Goal: Task Accomplishment & Management: Complete application form

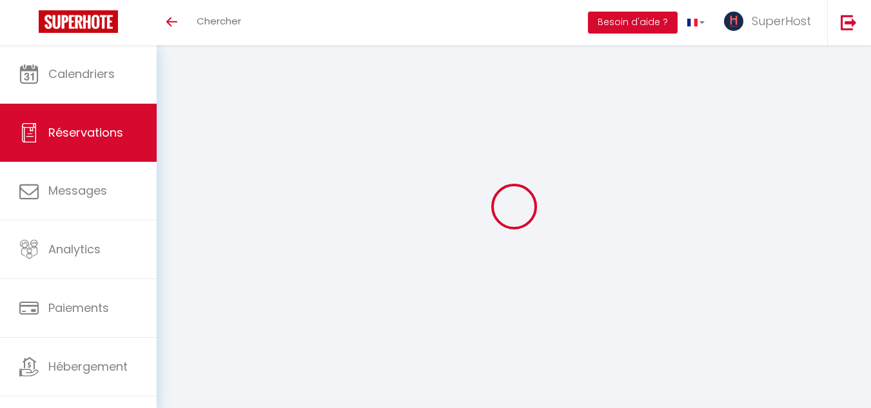
scroll to position [6, 0]
select select
checkbox input "false"
type textarea "Il va payer au moment du check-in. Emna"
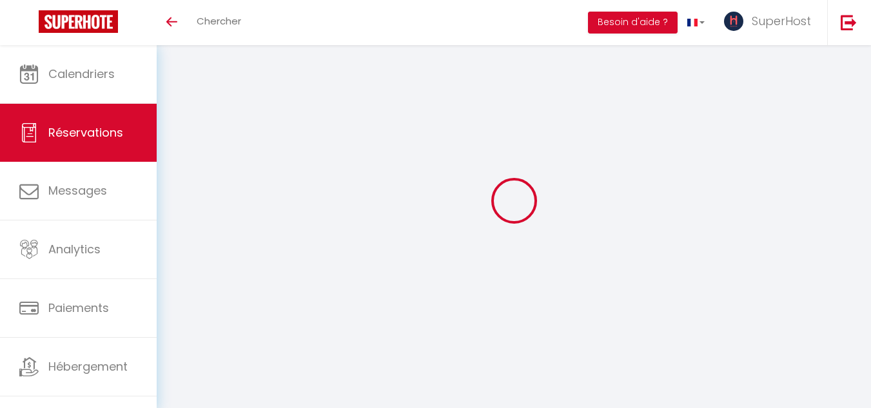
type textarea "Il va payer au moment du check-in. Emna"
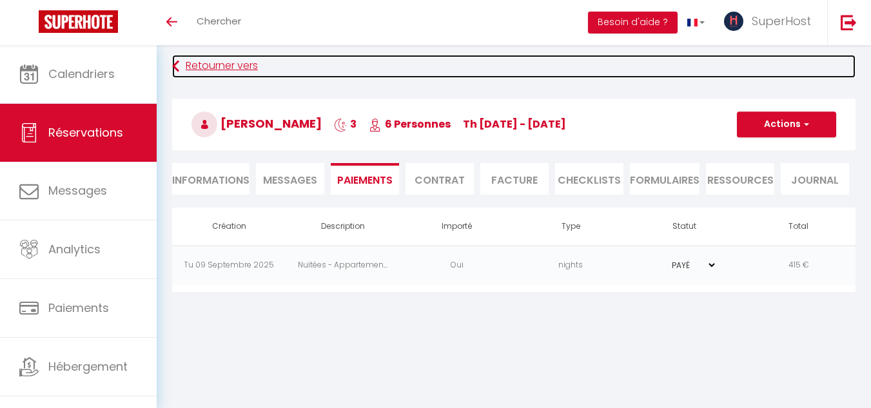
click at [184, 64] on link "Retourner vers" at bounding box center [513, 66] width 683 height 23
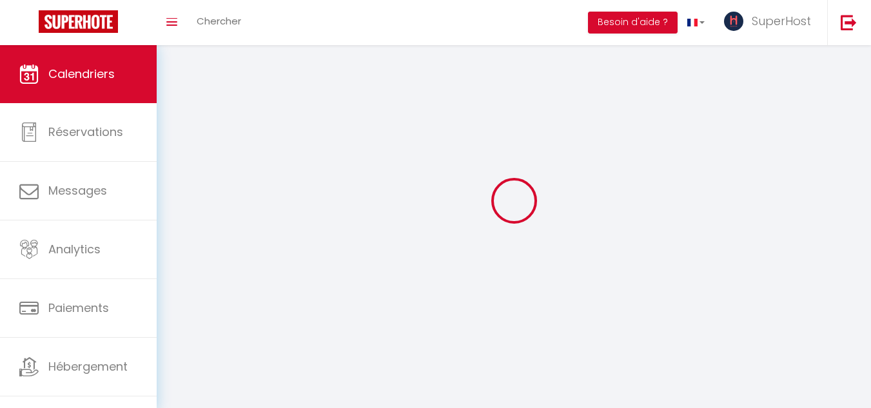
scroll to position [70, 0]
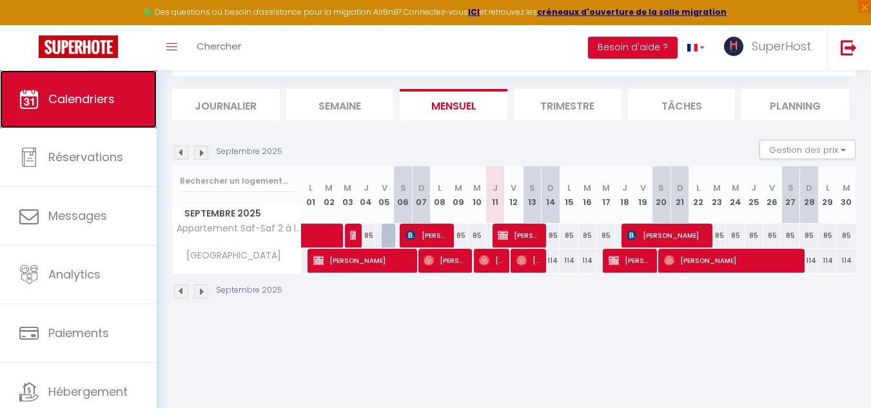
click at [106, 104] on span "Calendriers" at bounding box center [81, 99] width 66 height 16
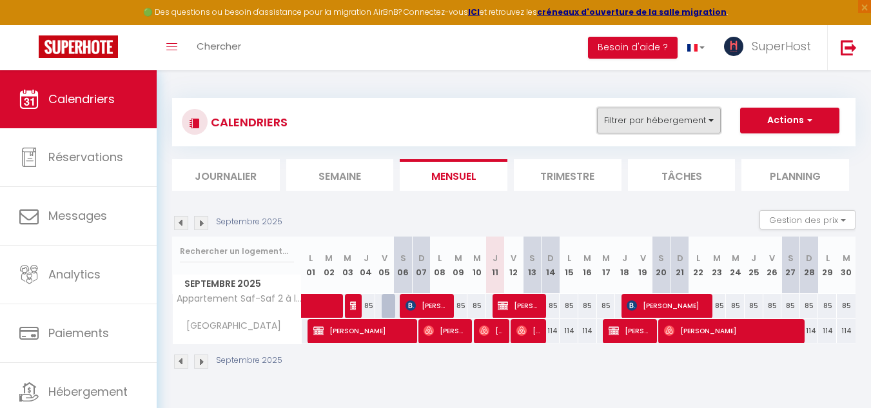
click at [709, 114] on button "Filtrer par hébergement" at bounding box center [659, 121] width 124 height 26
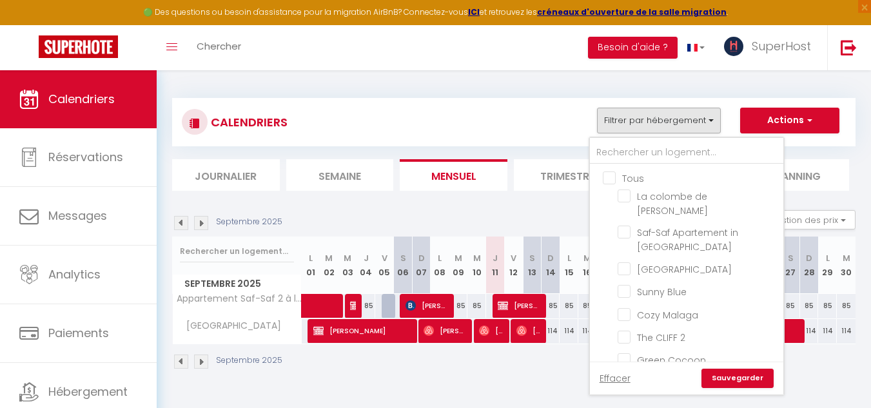
click at [622, 172] on input "Tous" at bounding box center [699, 177] width 193 height 13
checkbox input "true"
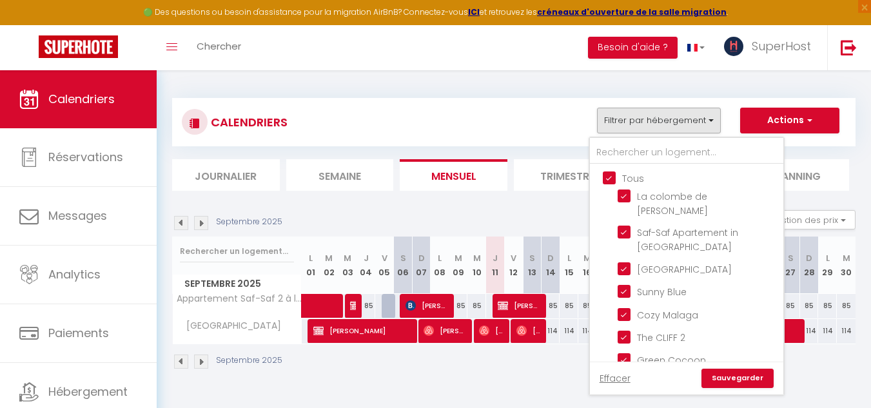
checkbox input "true"
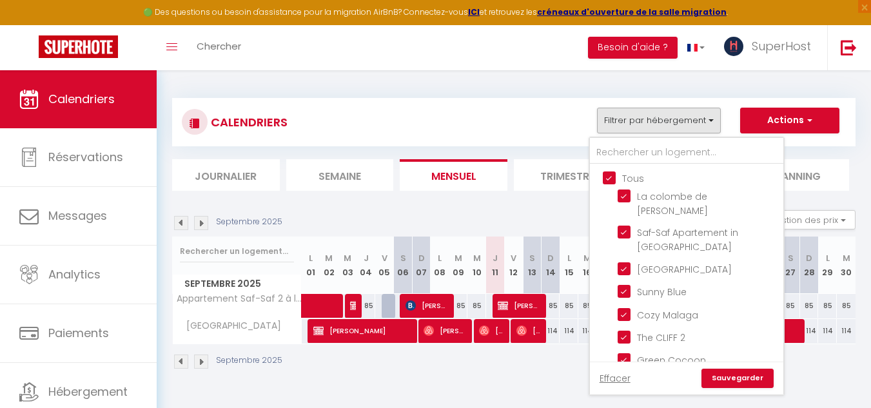
checkbox input "true"
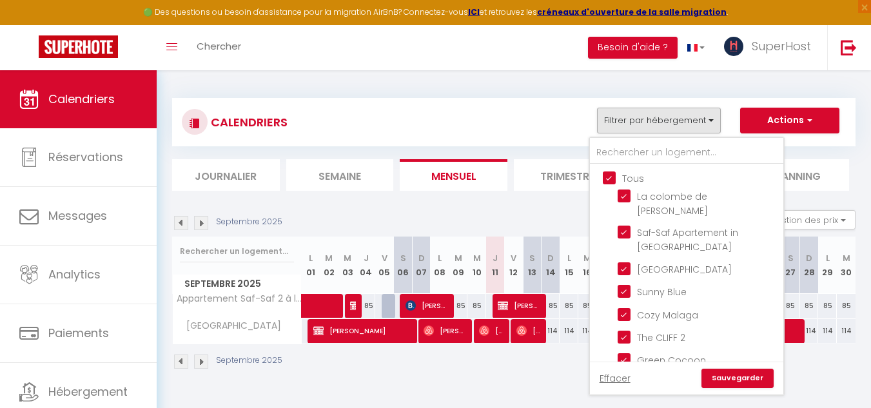
checkbox input "true"
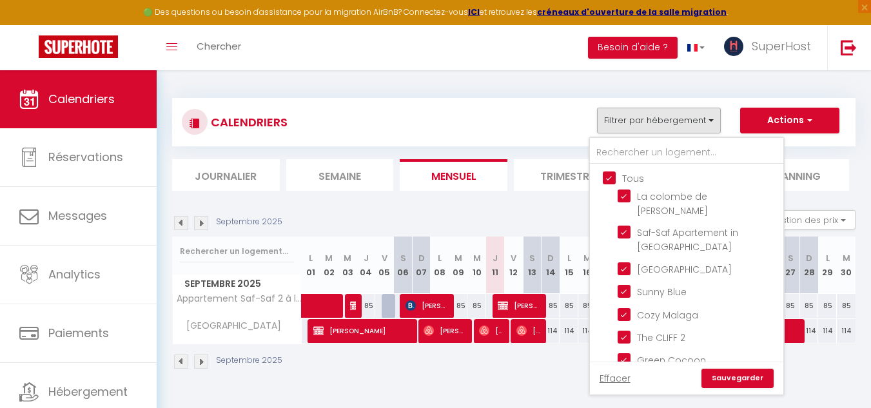
checkbox input "true"
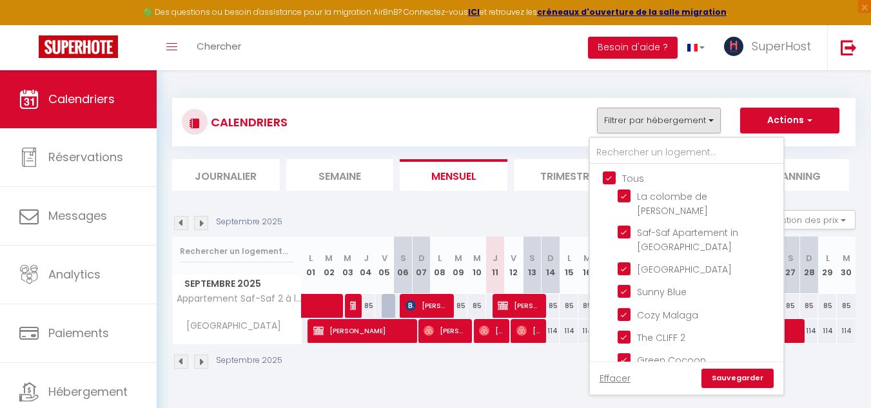
checkbox input "true"
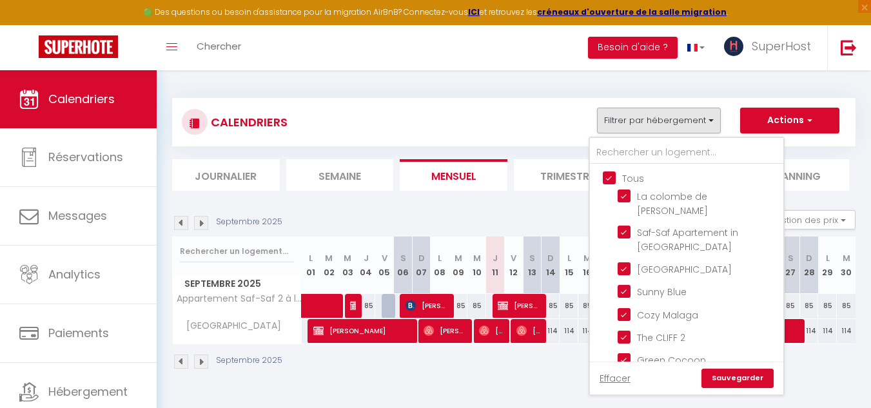
checkbox input "true"
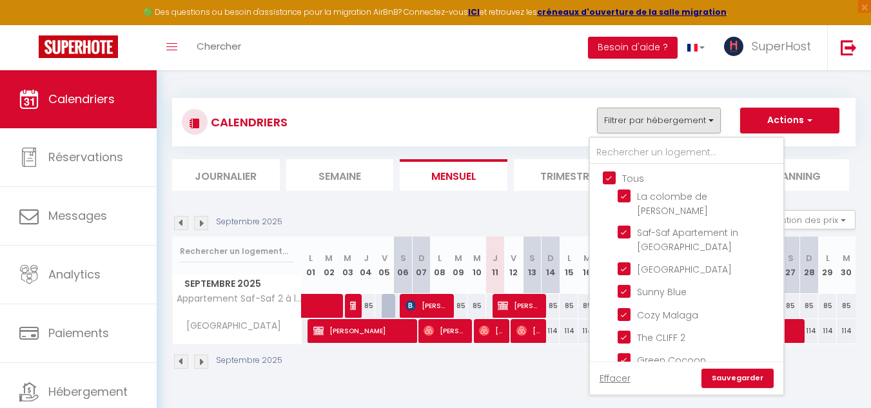
checkbox input "true"
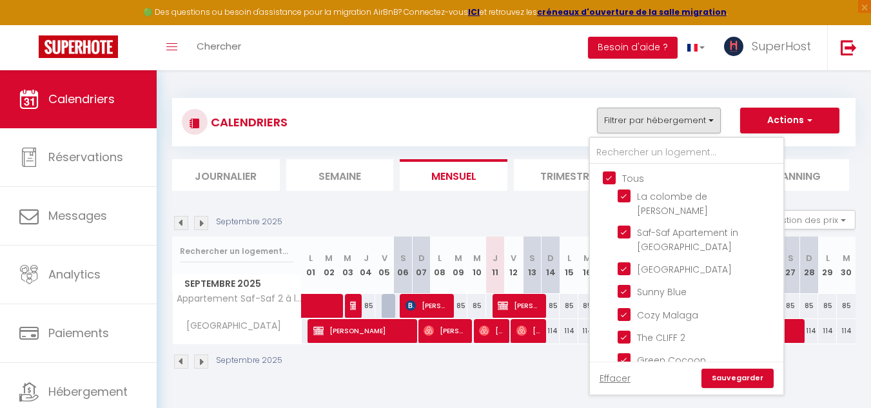
checkbox input "true"
click at [728, 380] on link "Sauvegarder" at bounding box center [737, 378] width 72 height 19
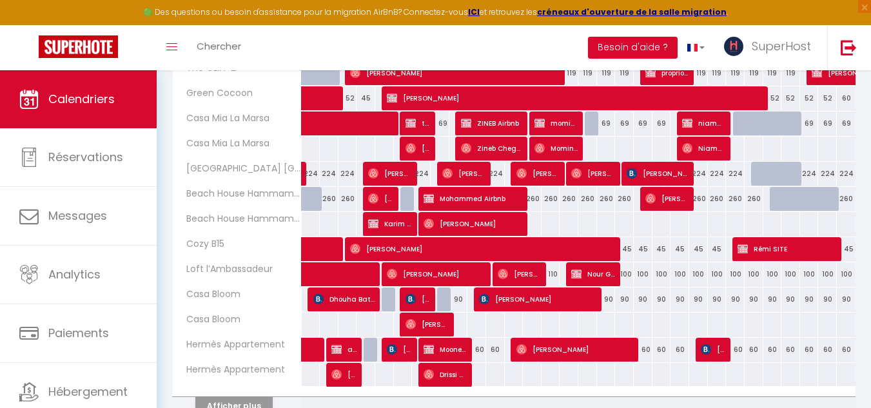
scroll to position [474, 0]
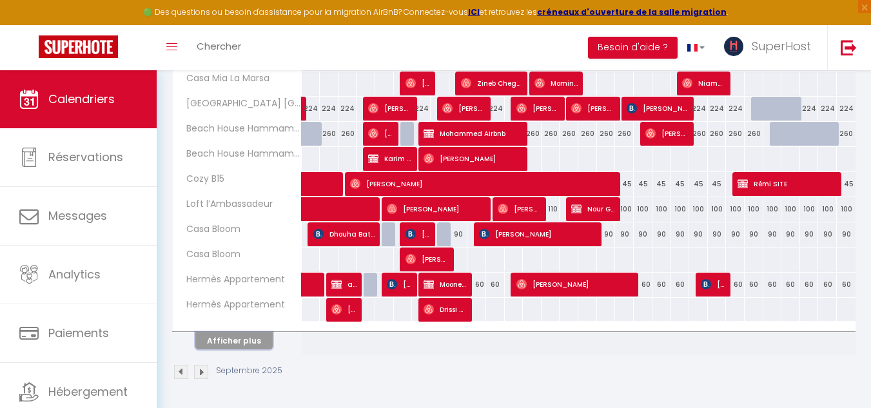
click at [262, 337] on button "Afficher plus" at bounding box center [233, 340] width 77 height 17
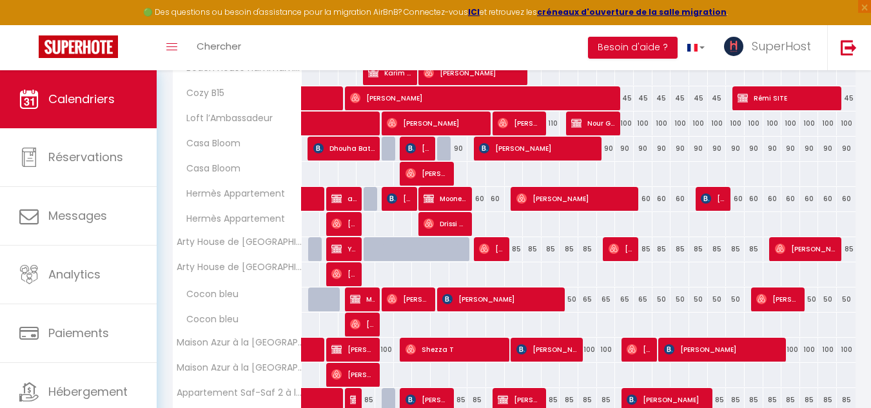
scroll to position [578, 0]
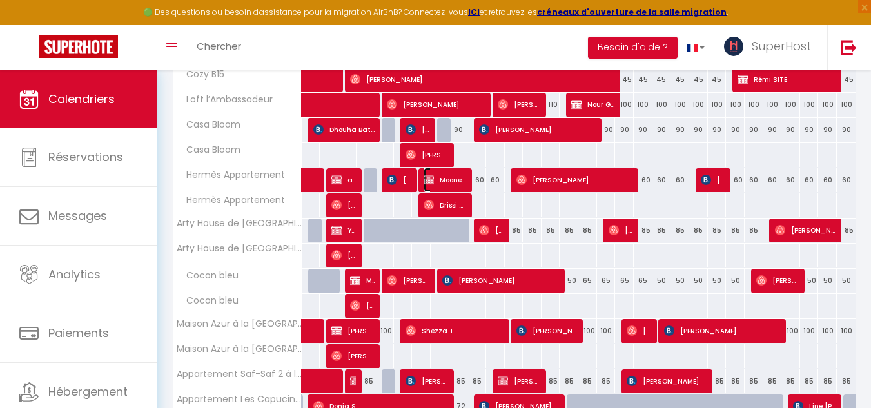
click at [455, 176] on span "Moonem AIRBNB" at bounding box center [445, 180] width 44 height 24
select select "OK"
select select "KO"
select select "0"
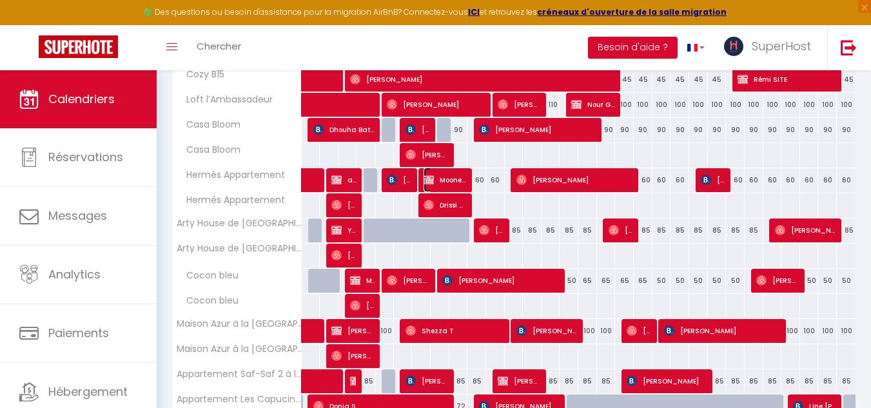
select select "1"
select select
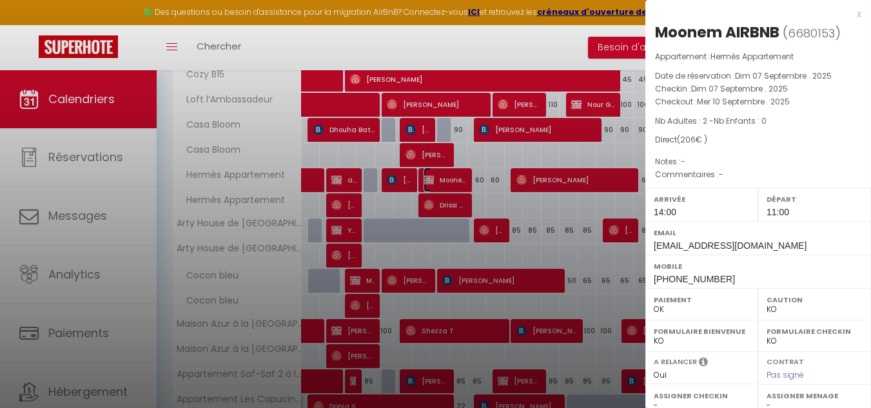
select select "41418"
click at [572, 260] on div at bounding box center [435, 204] width 871 height 408
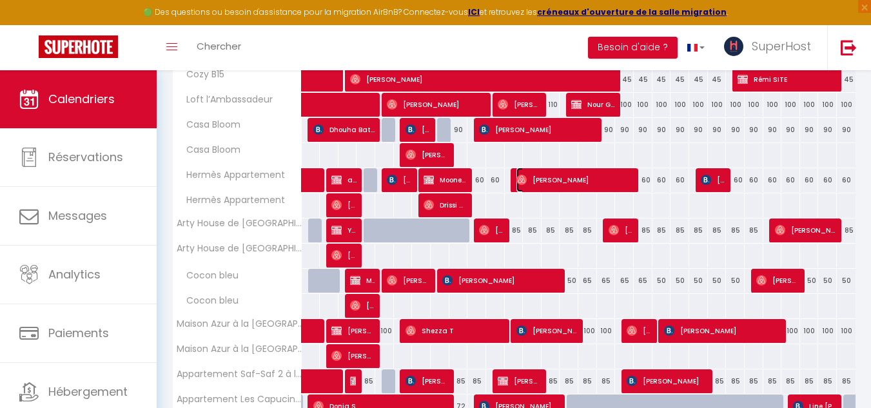
click at [553, 184] on span "Nadeem Hanieh" at bounding box center [575, 180] width 119 height 24
select select "OK"
select select
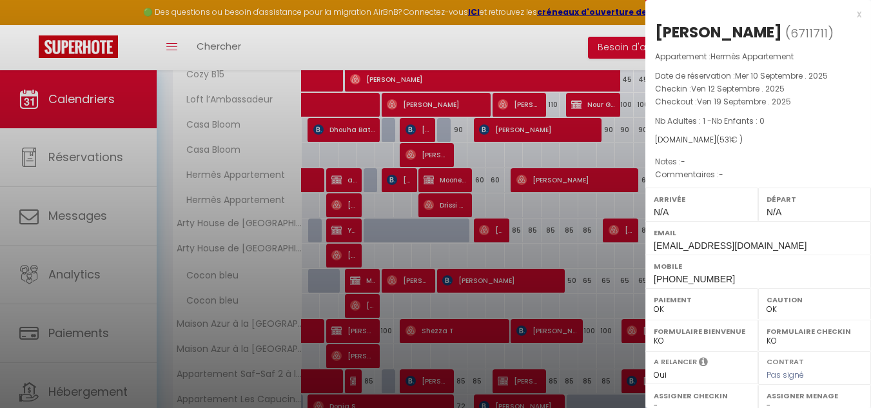
click at [571, 218] on div at bounding box center [435, 204] width 871 height 408
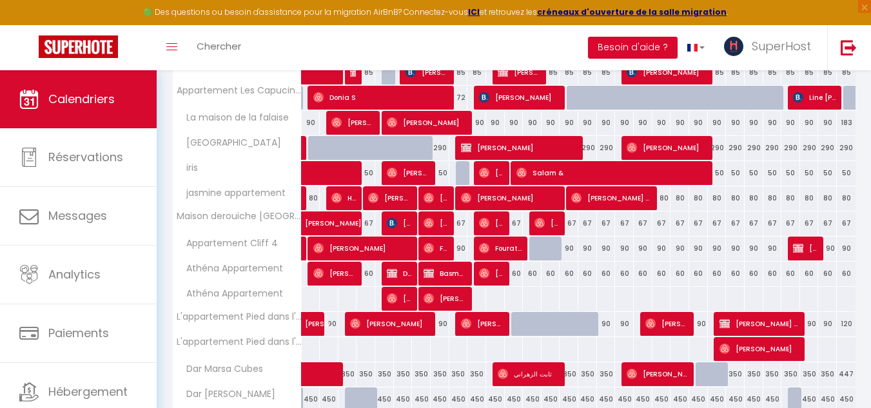
scroll to position [926, 0]
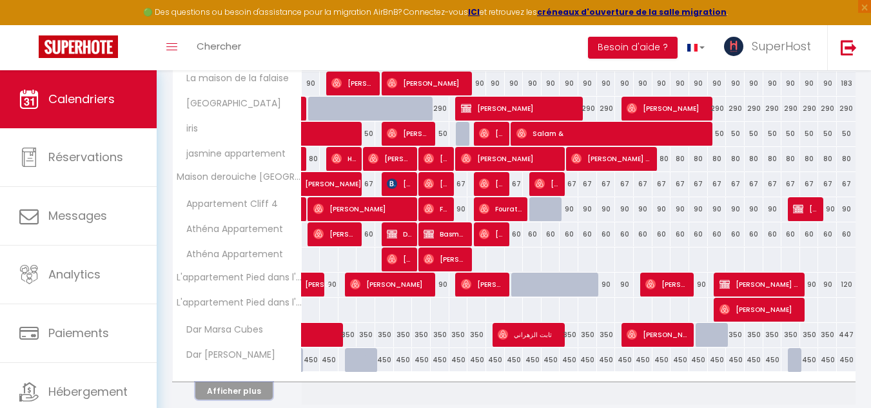
click at [254, 391] on button "Afficher plus" at bounding box center [233, 390] width 77 height 17
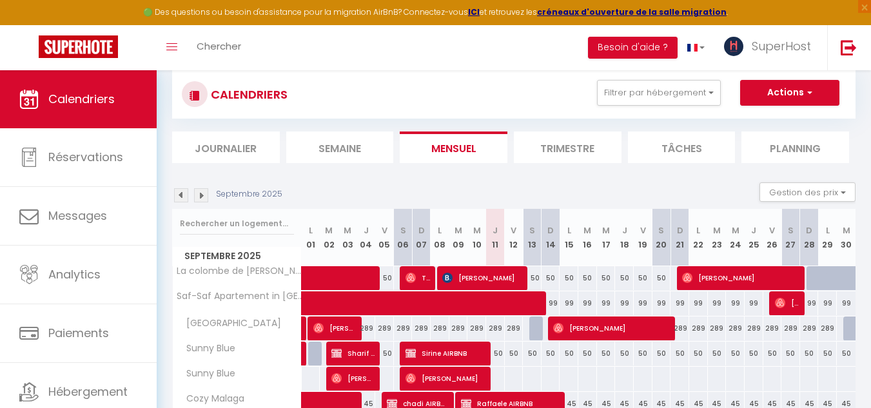
scroll to position [0, 0]
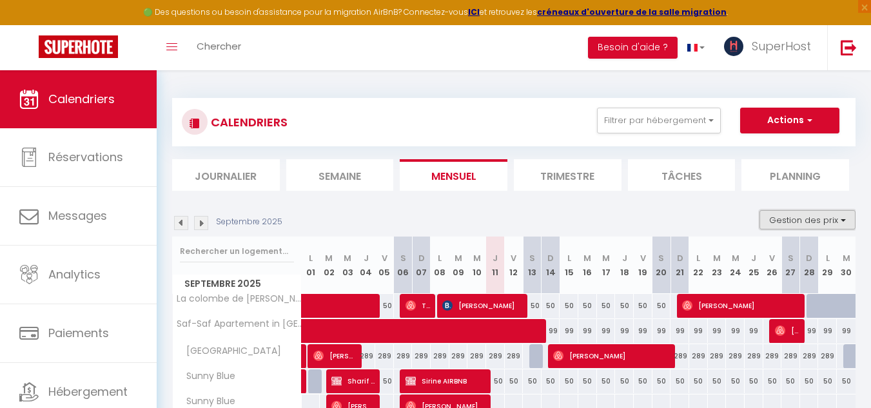
click at [800, 222] on button "Gestion des prix" at bounding box center [807, 219] width 96 height 19
click at [792, 122] on button "Actions" at bounding box center [789, 121] width 99 height 26
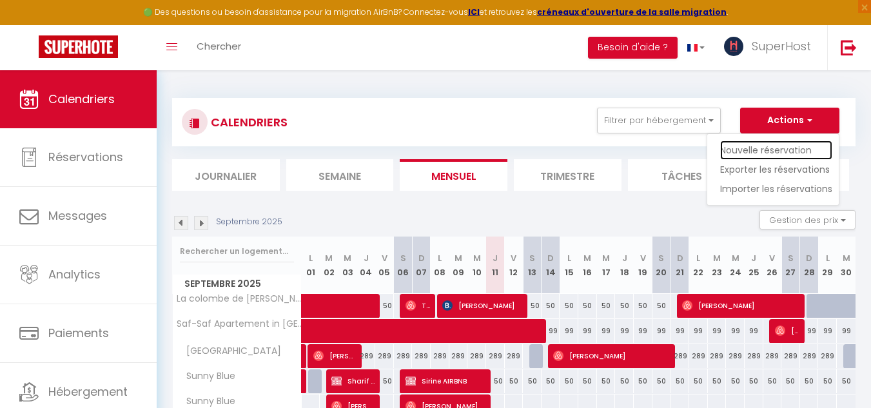
click at [786, 149] on link "Nouvelle réservation" at bounding box center [776, 149] width 112 height 19
select select
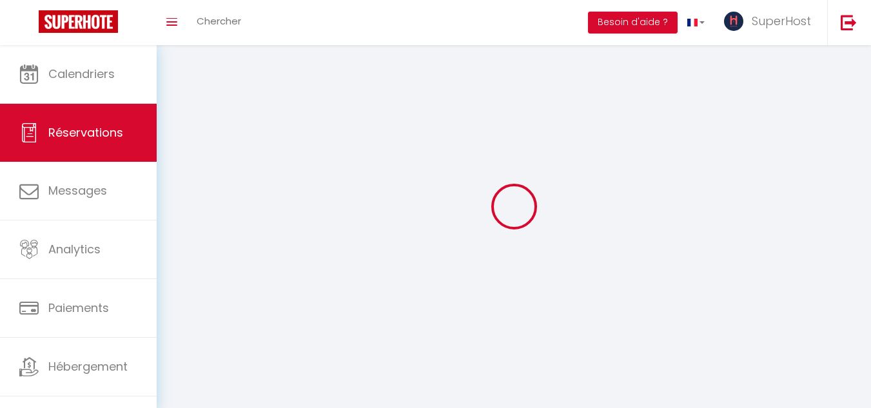
select select
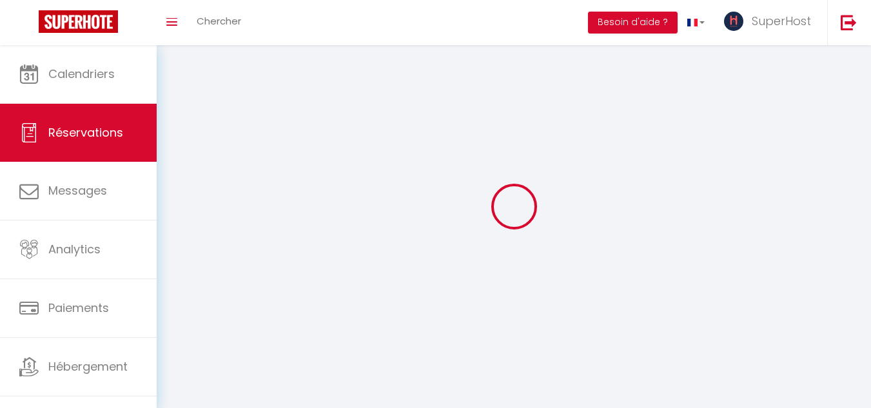
select select
checkbox input "false"
select select
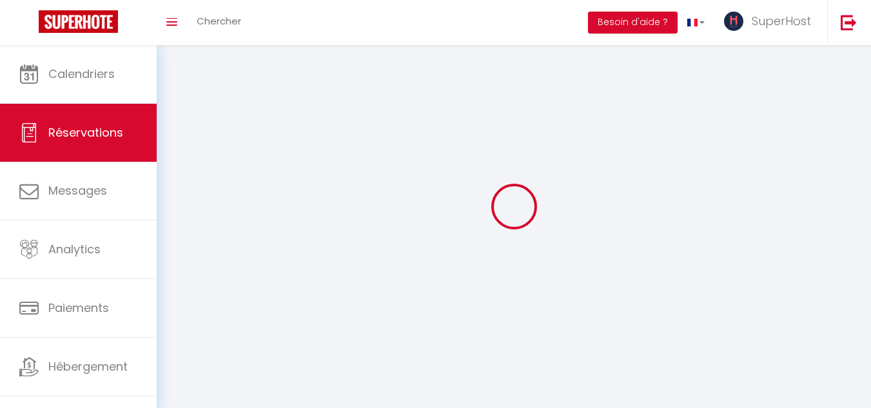
select select
checkbox input "false"
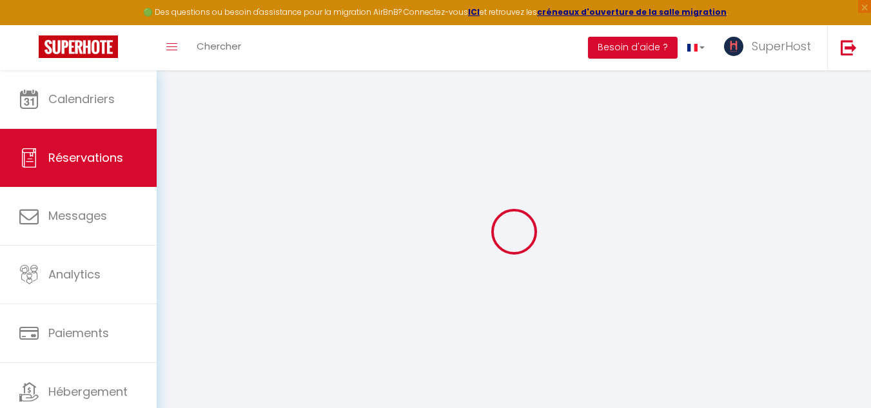
select select
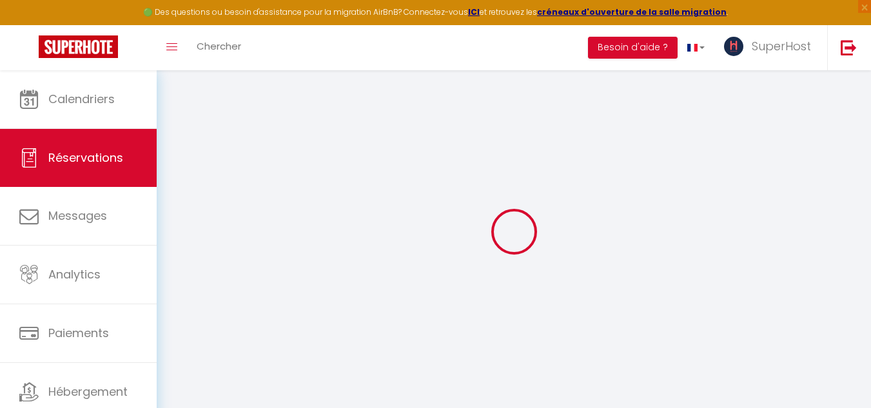
select select
checkbox input "false"
select select
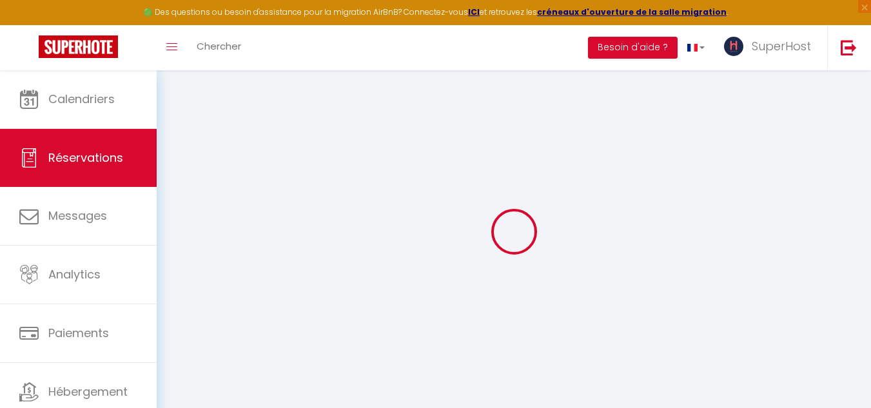
select select
checkbox input "false"
select select
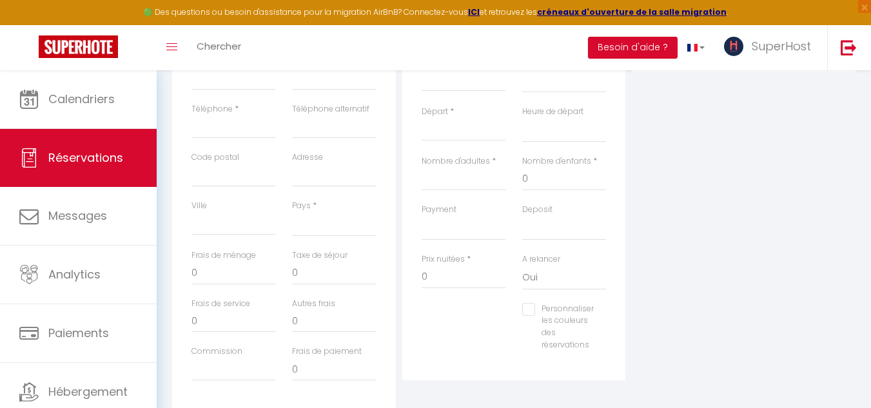
scroll to position [292, 0]
click at [453, 269] on input "0" at bounding box center [463, 274] width 84 height 23
select select
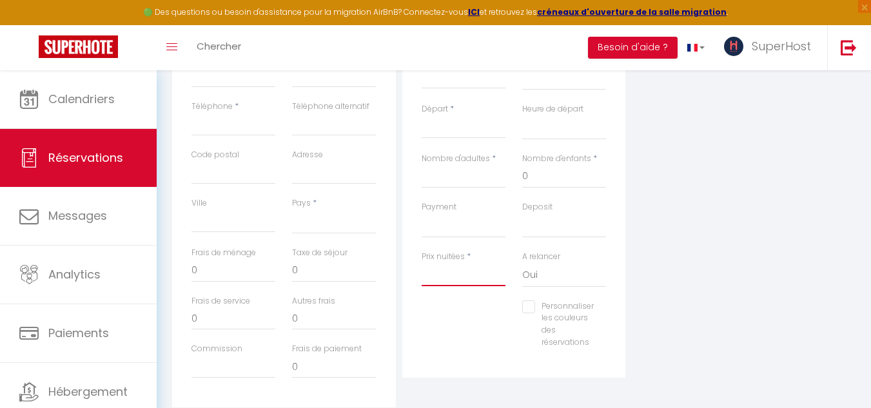
select select
checkbox input "false"
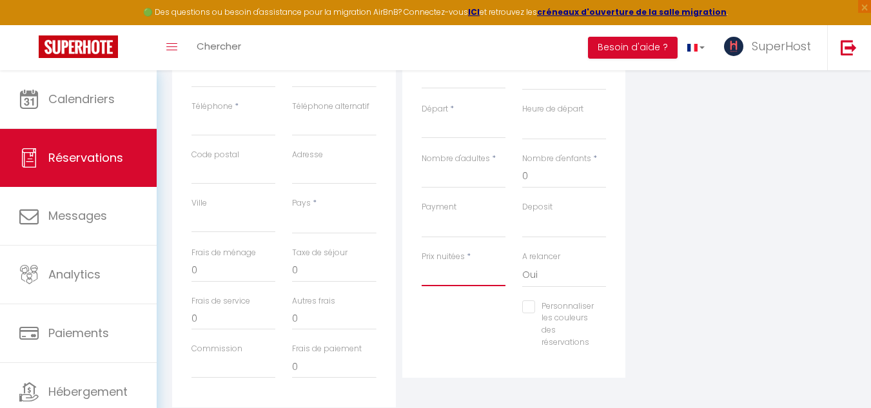
type input "5"
select select
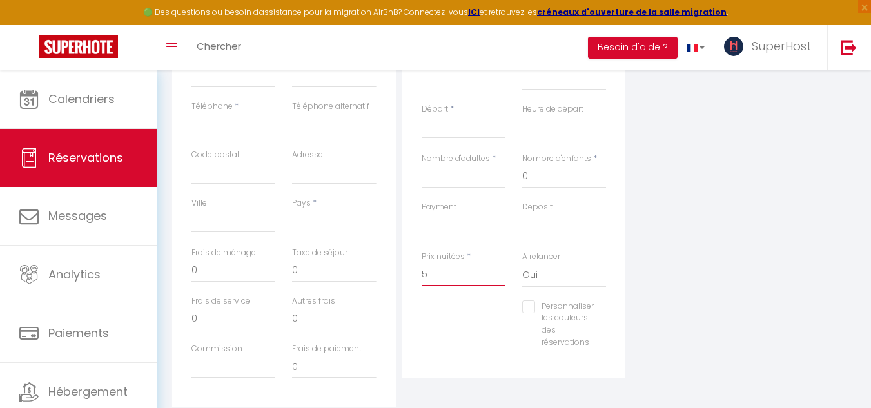
select select
checkbox input "false"
type input "55"
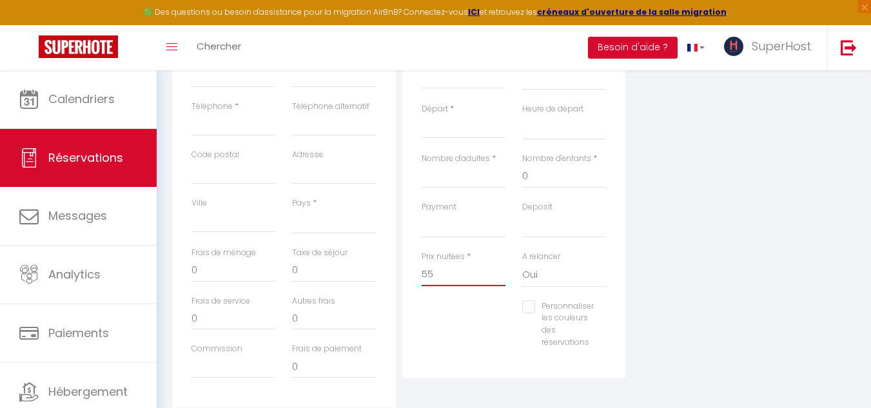
select select
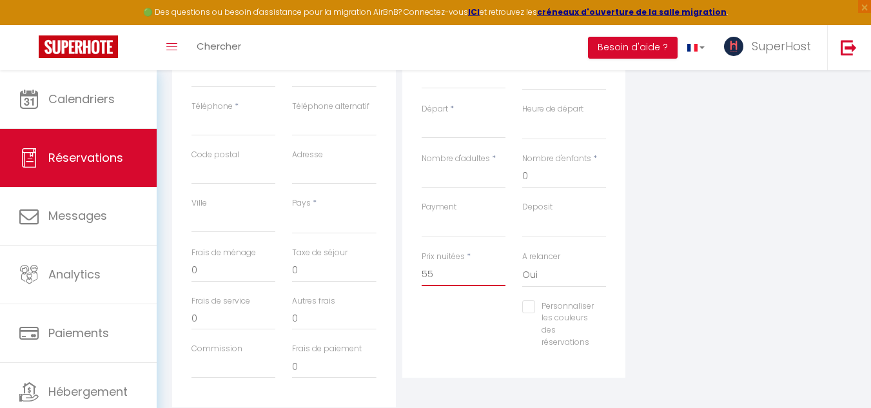
select select
checkbox input "false"
type input "555"
select select
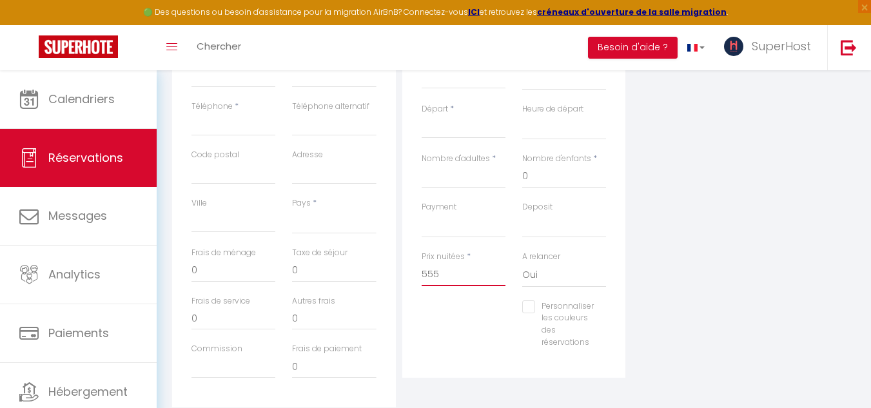
select select
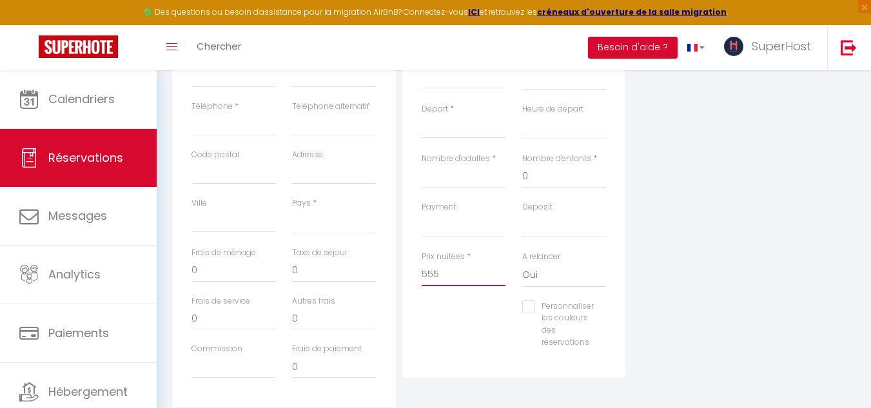
select select
checkbox input "false"
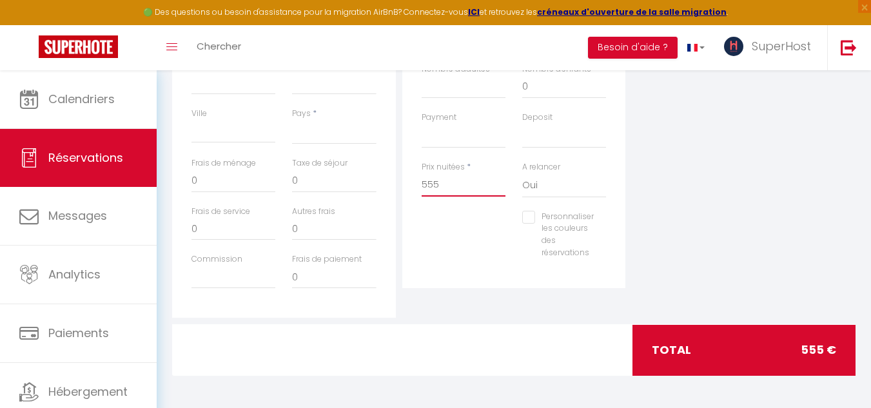
drag, startPoint x: 462, startPoint y: 187, endPoint x: 361, endPoint y: 179, distance: 101.5
click at [361, 179] on div "Détails Voyageur Prénom * Nom * Email * Email alternatif Téléphone * Téléphone …" at bounding box center [514, 87] width 690 height 461
select select
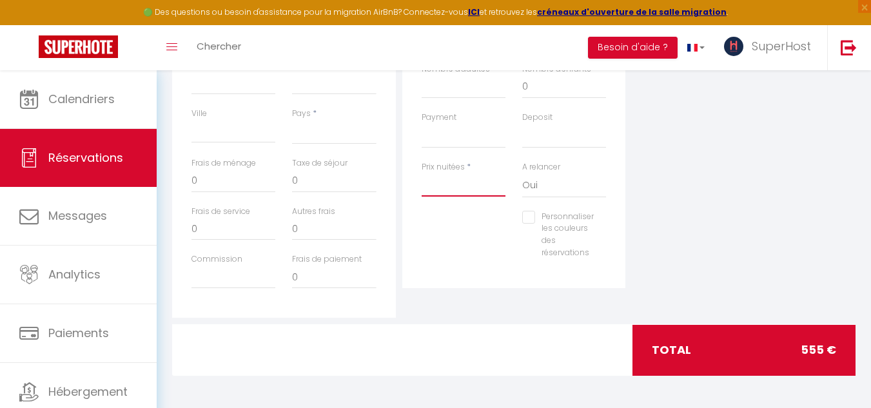
select select
checkbox input "false"
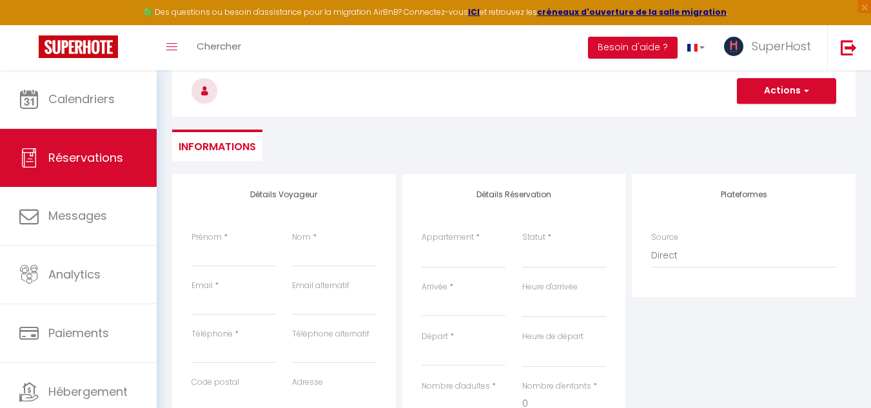
scroll to position [50, 0]
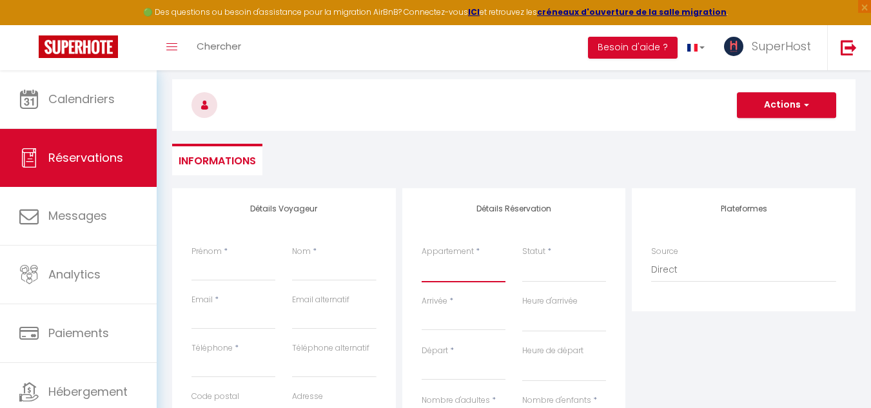
click at [476, 270] on select "La colombe de Sidi Bou Saïd Saf-Saf Apartement in La Marsa Villa Oasis Sunny Bl…" at bounding box center [463, 270] width 84 height 24
select select "52994"
click at [421, 258] on select "La colombe de Sidi Bou Saïd Saf-Saf Apartement in La Marsa Villa Oasis Sunny Bl…" at bounding box center [463, 270] width 84 height 24
select select
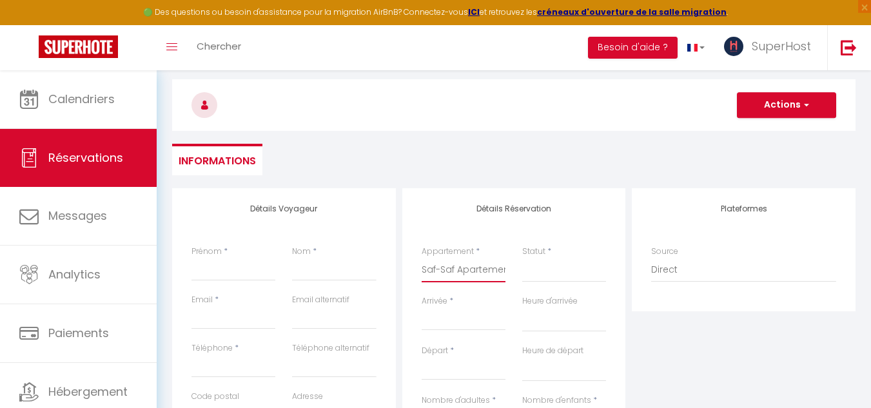
select select
type input "0"
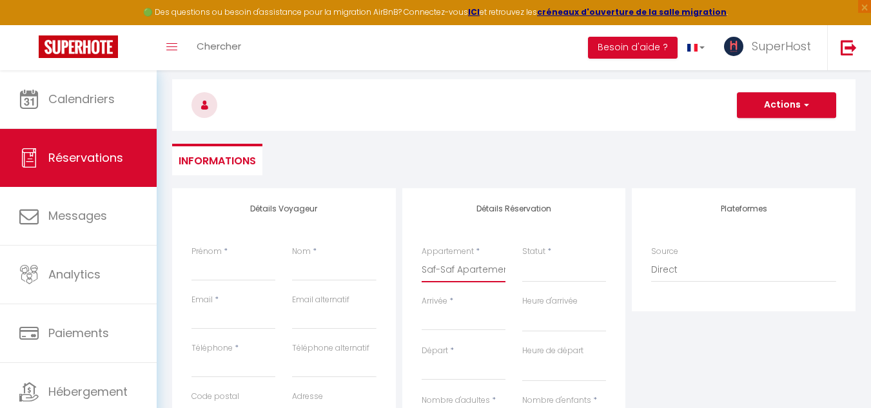
checkbox input "false"
select select
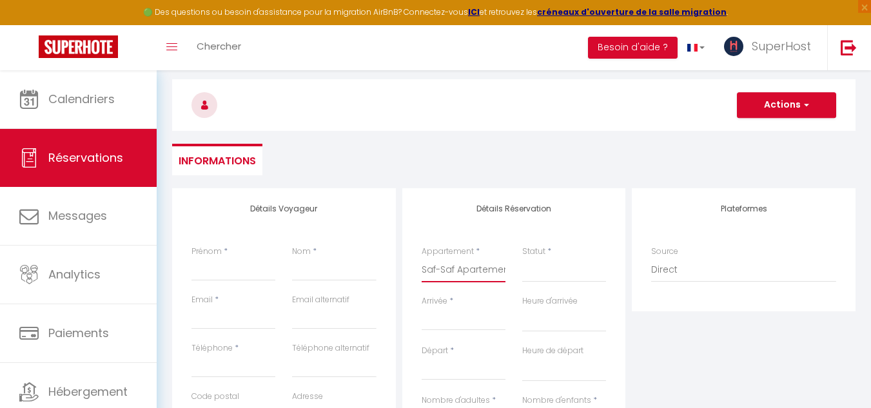
select select
checkbox input "false"
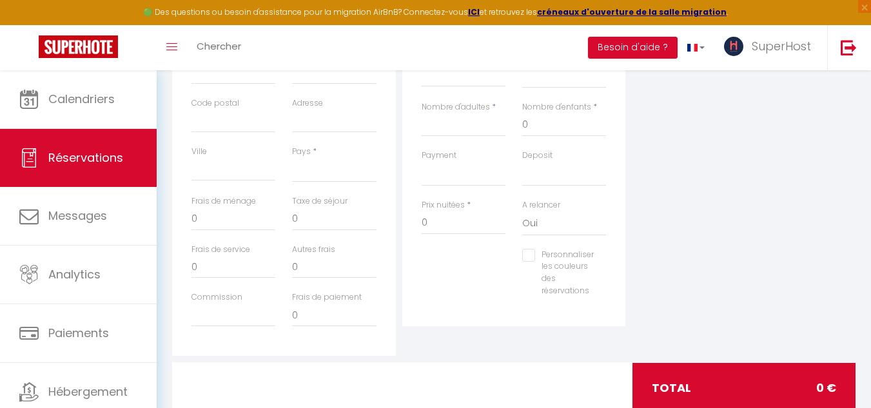
scroll to position [340, 0]
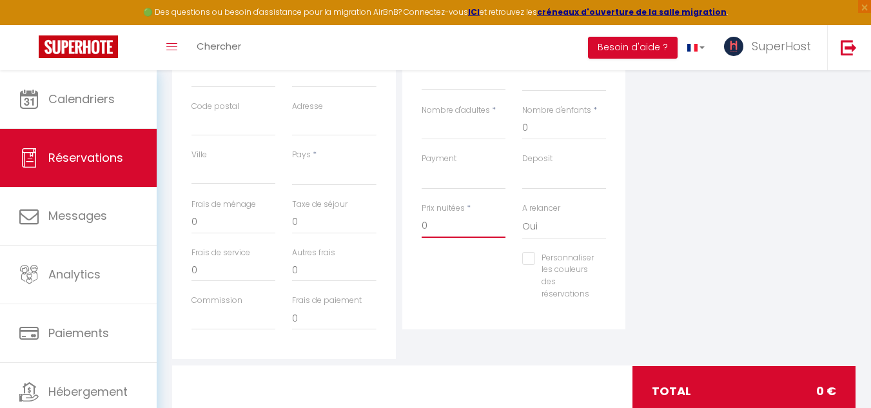
click at [458, 223] on input "0" at bounding box center [463, 226] width 84 height 23
select select
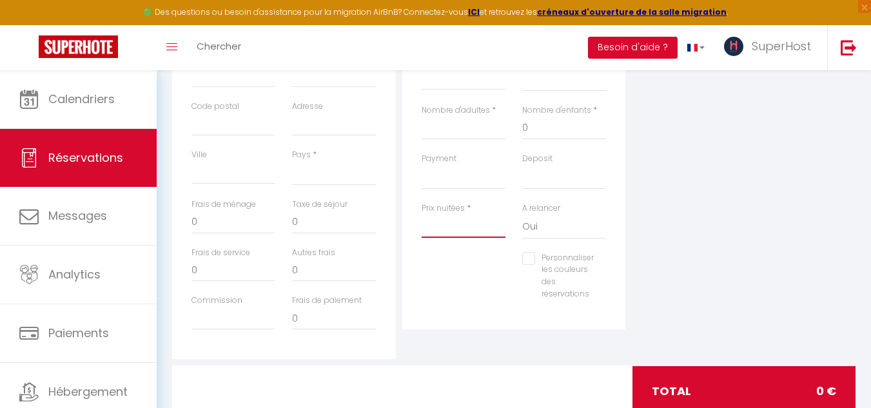
select select
checkbox input "false"
type input "4"
select select
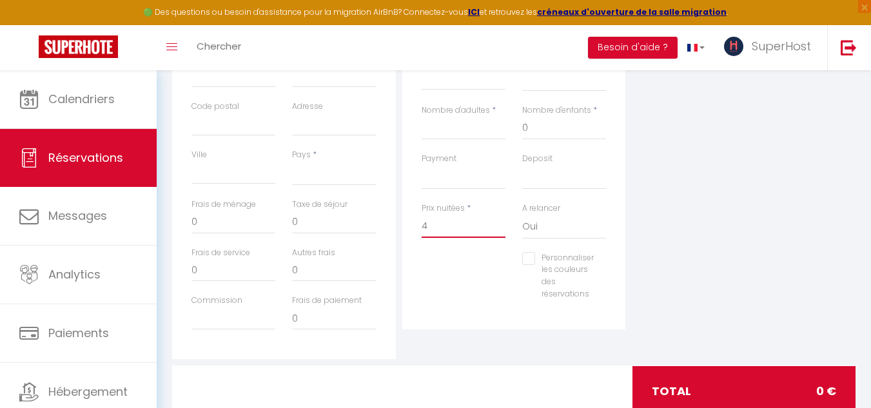
select select
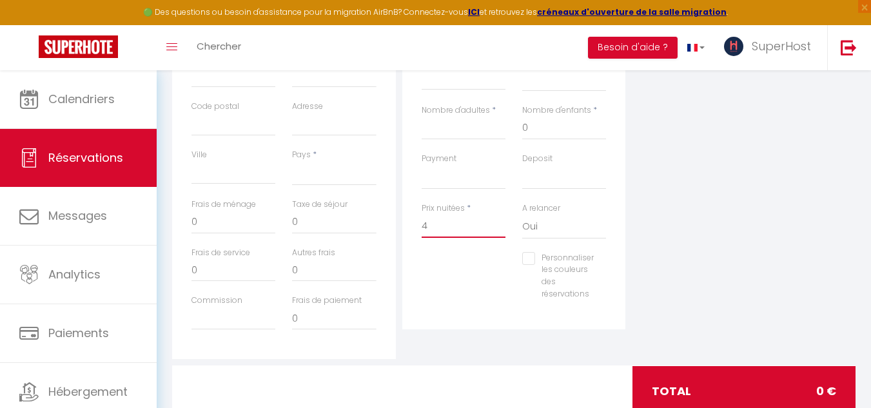
checkbox input "false"
type input "44"
select select
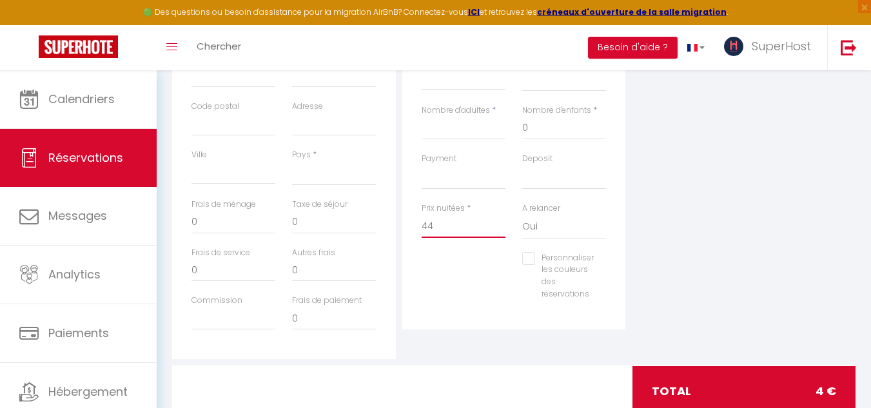
select select
checkbox input "false"
type input "444"
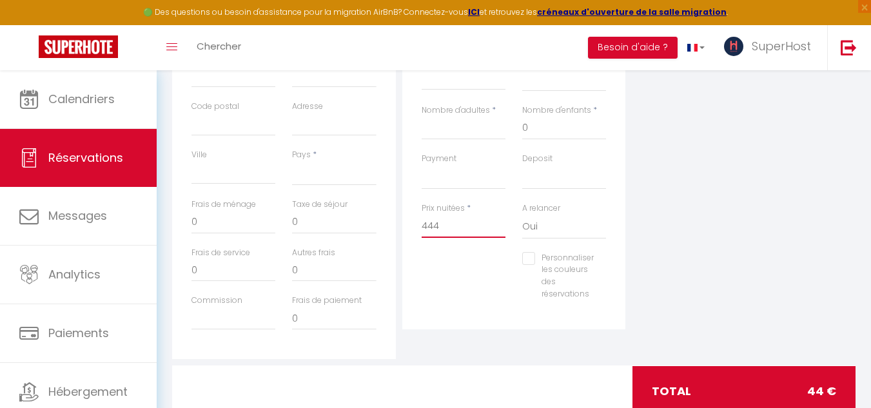
select select
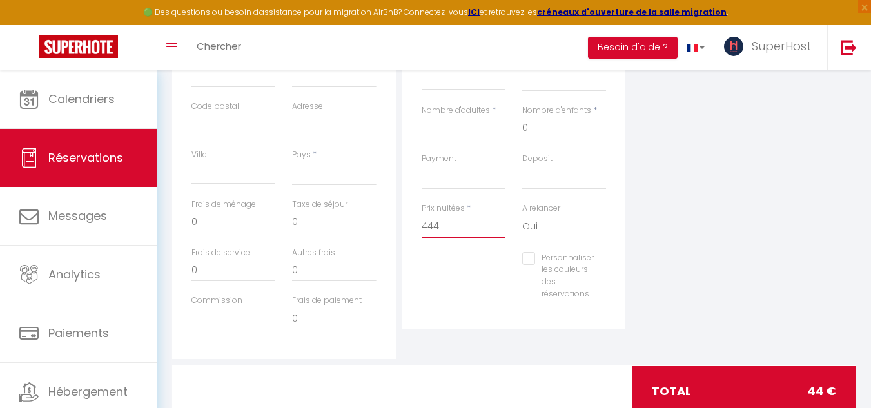
select select
checkbox input "false"
type input "44"
select select
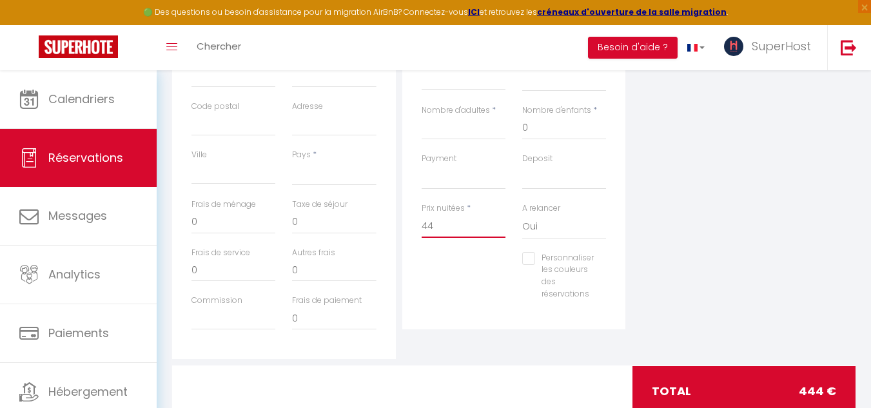
select select
checkbox input "false"
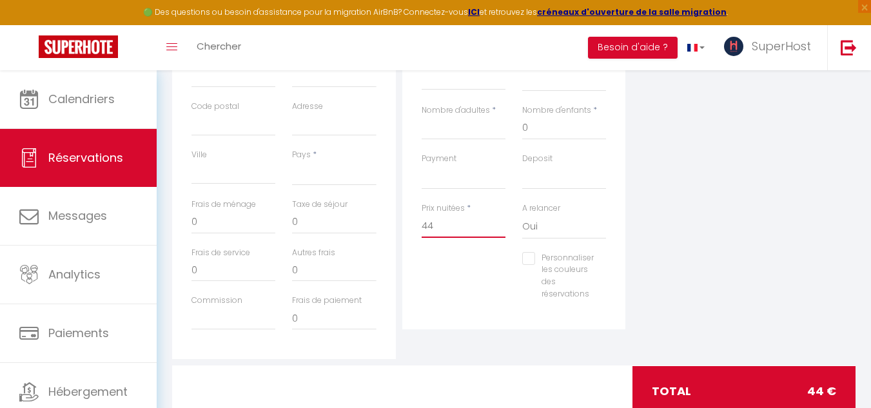
type input "4"
select select
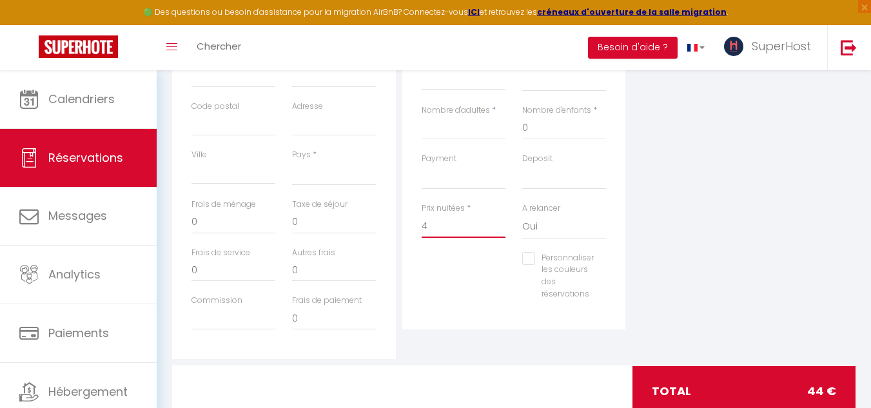
select select
checkbox input "false"
click at [472, 133] on input "Nombre d'adultes" at bounding box center [463, 128] width 84 height 23
click at [532, 121] on input "0" at bounding box center [564, 128] width 84 height 23
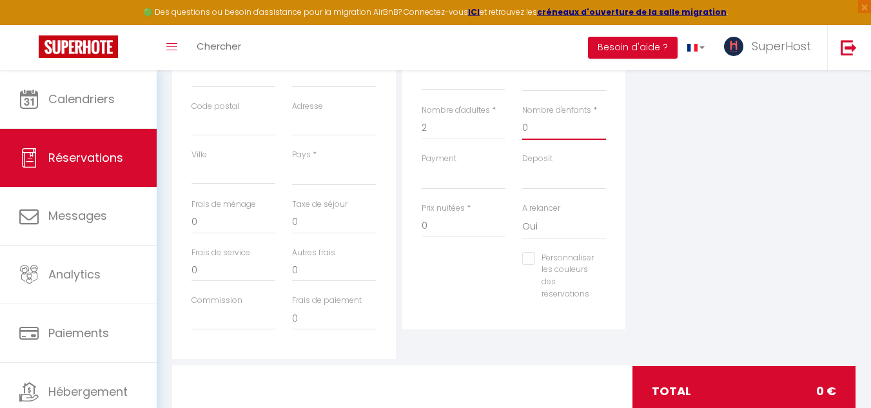
click at [532, 121] on input "0" at bounding box center [564, 128] width 84 height 23
click at [443, 127] on input "2" at bounding box center [463, 128] width 84 height 23
drag, startPoint x: 443, startPoint y: 127, endPoint x: 373, endPoint y: 148, distance: 73.2
click at [373, 148] on div "Détails Voyageur Prénom * Nom * Email * Email alternatif Téléphone * Téléphone …" at bounding box center [514, 128] width 690 height 461
